Goal: Transaction & Acquisition: Purchase product/service

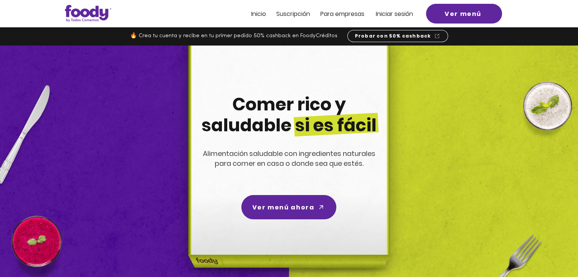
drag, startPoint x: 0, startPoint y: 0, endPoint x: 387, endPoint y: 20, distance: 387.6
click at [387, 20] on div at bounding box center [289, 13] width 578 height 27
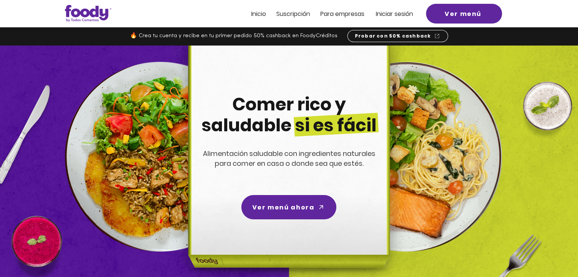
click at [386, 16] on span "Iniciar sesión" at bounding box center [394, 13] width 37 height 9
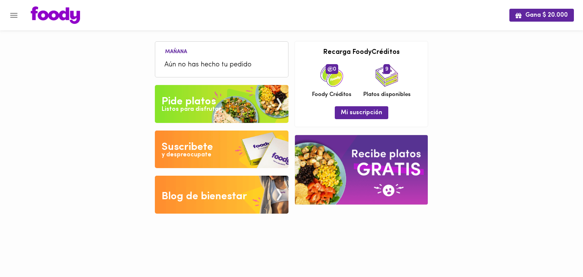
click at [222, 95] on img at bounding box center [222, 104] width 134 height 38
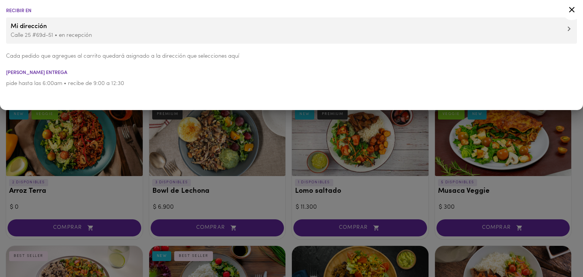
click at [224, 177] on div at bounding box center [291, 138] width 583 height 277
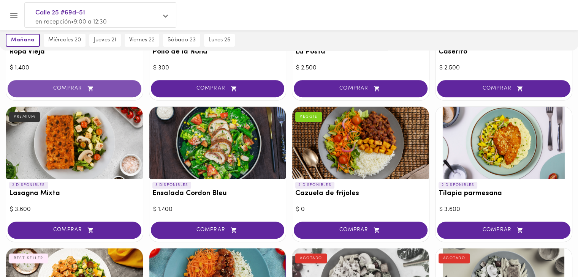
scroll to position [281, 0]
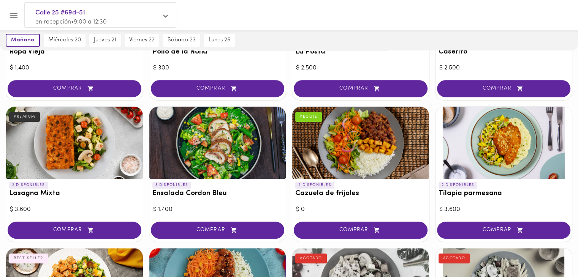
click at [344, 142] on div at bounding box center [360, 143] width 137 height 72
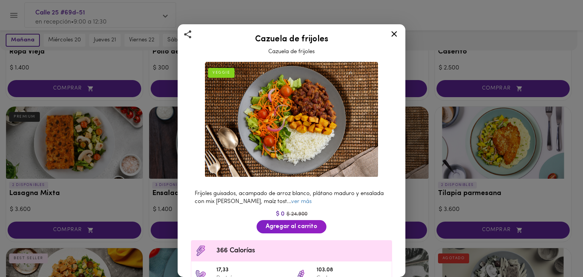
click at [393, 35] on icon at bounding box center [395, 34] width 6 height 6
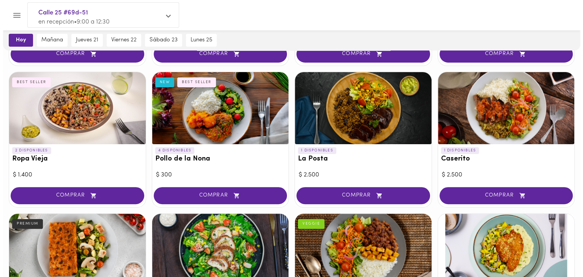
scroll to position [173, 0]
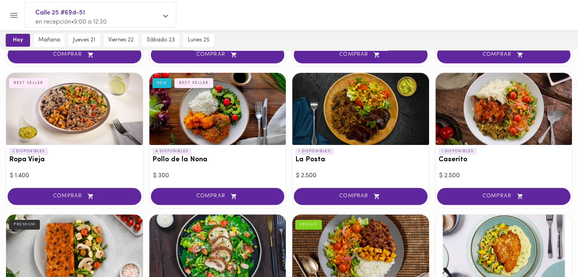
click at [92, 130] on div at bounding box center [74, 109] width 137 height 72
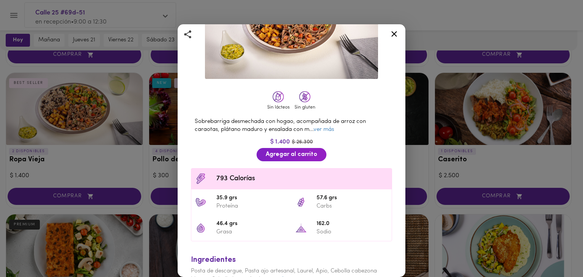
scroll to position [98, 0]
click at [397, 34] on icon at bounding box center [394, 33] width 9 height 9
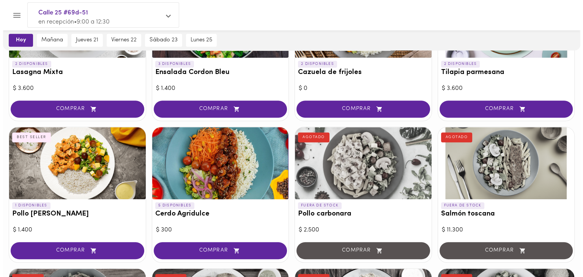
scroll to position [402, 0]
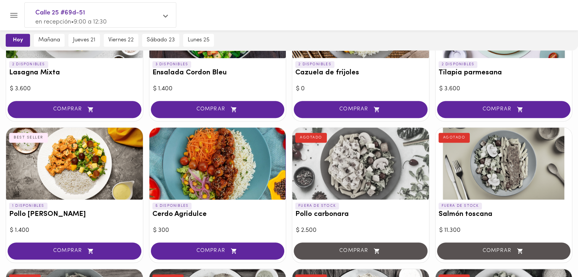
click at [62, 157] on div at bounding box center [74, 164] width 137 height 72
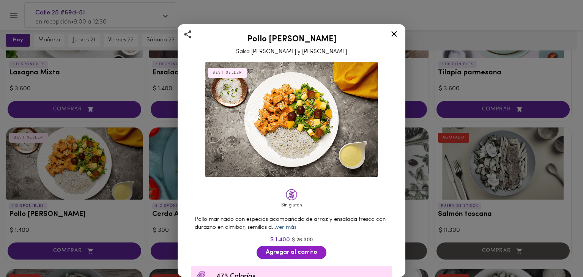
click at [297, 225] on link "ver más" at bounding box center [286, 228] width 21 height 6
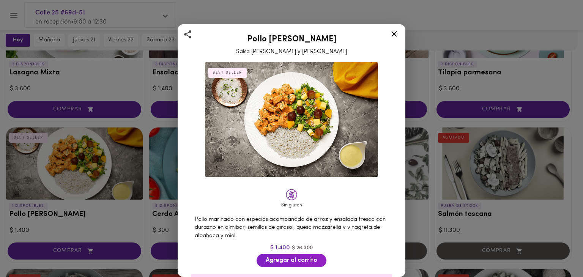
click at [393, 32] on icon at bounding box center [394, 33] width 9 height 9
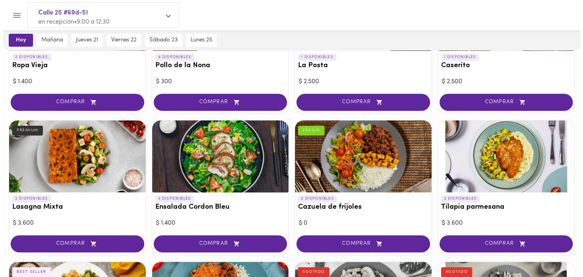
scroll to position [105, 0]
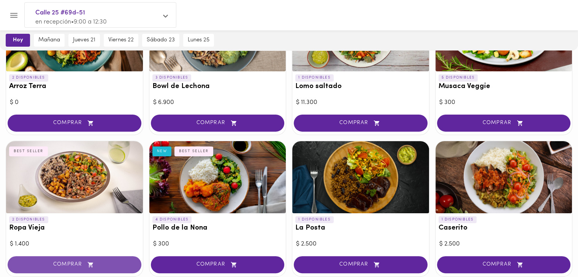
click at [78, 259] on button "COMPRAR" at bounding box center [75, 264] width 134 height 17
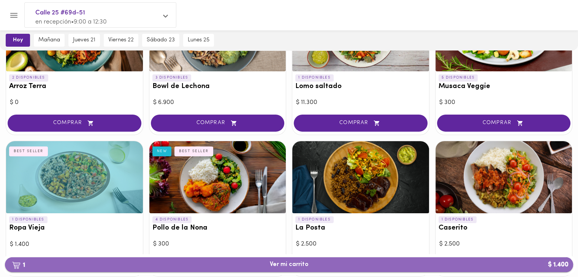
click at [131, 259] on button "1 Ver mi carrito $ 1.400" at bounding box center [289, 265] width 568 height 15
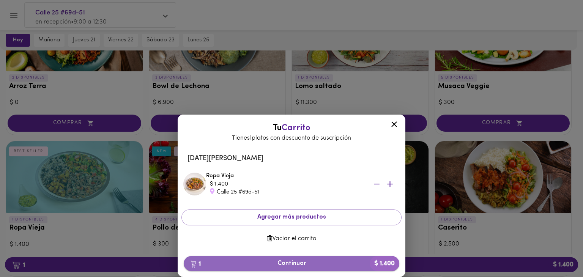
click at [275, 263] on span "1 Continuar $ 1.400" at bounding box center [292, 263] width 204 height 7
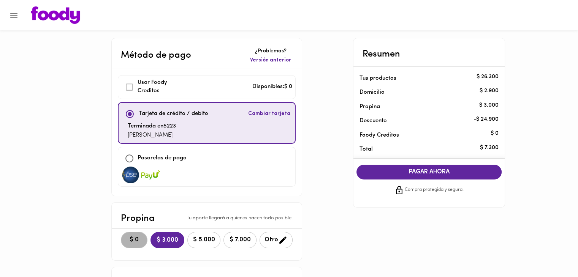
click at [145, 243] on button "$ 0" at bounding box center [134, 240] width 27 height 16
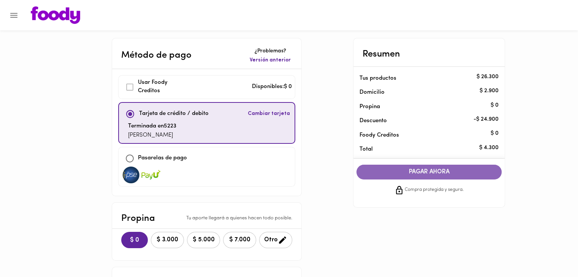
click at [435, 176] on button "PAGAR AHORA" at bounding box center [428, 172] width 145 height 15
